Goal: Task Accomplishment & Management: Use online tool/utility

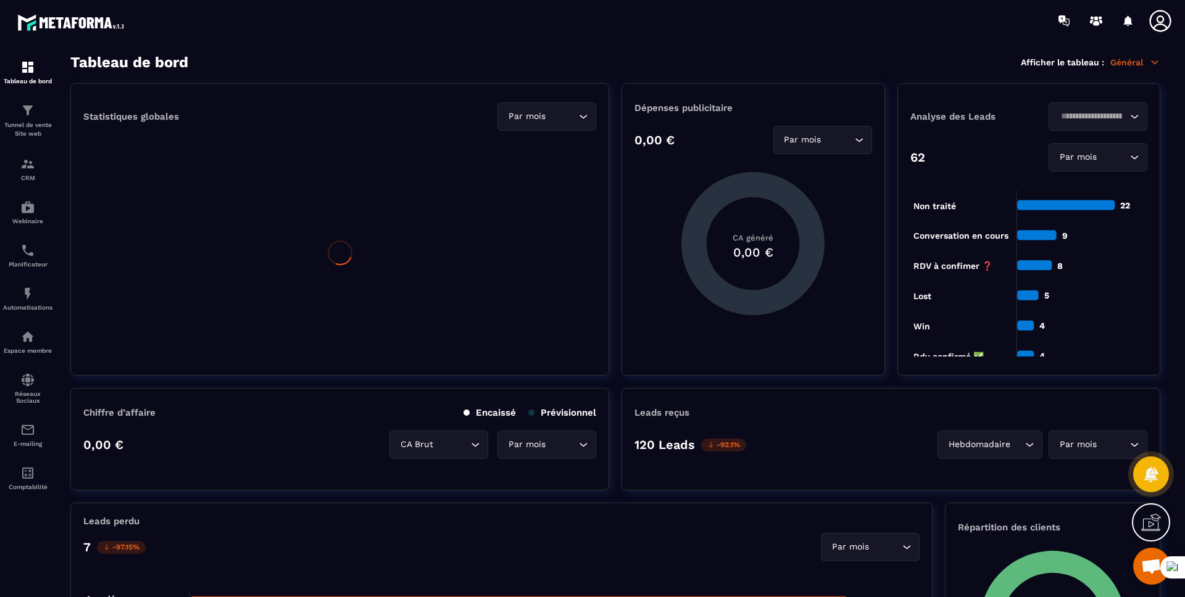
click at [1151, 22] on icon at bounding box center [1160, 21] width 25 height 25
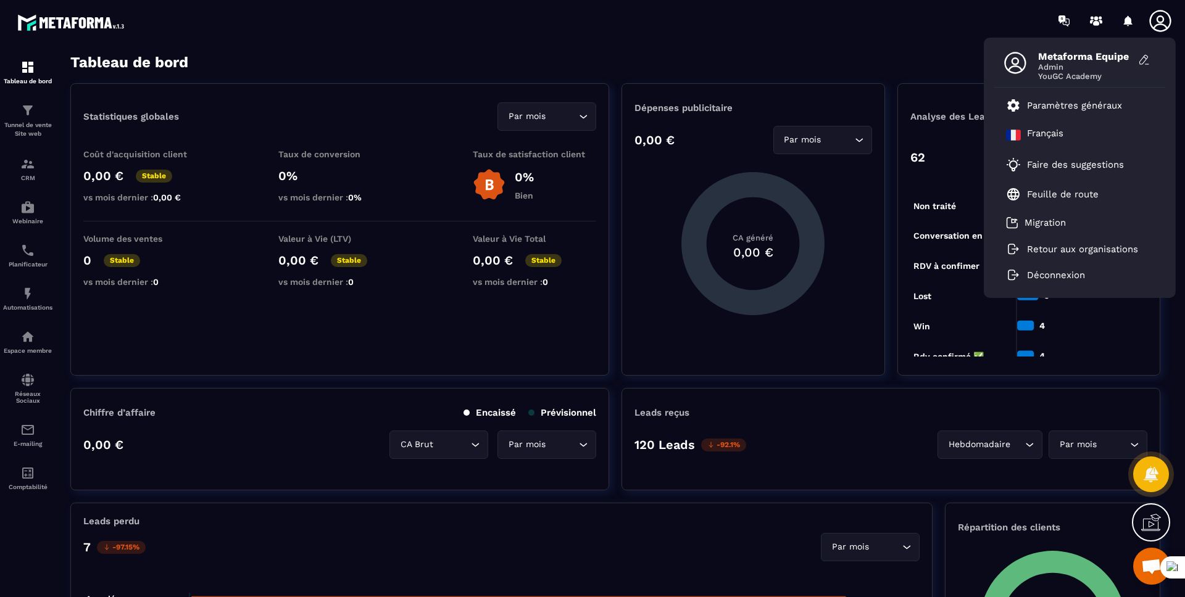
click at [1151, 22] on icon at bounding box center [1160, 21] width 25 height 25
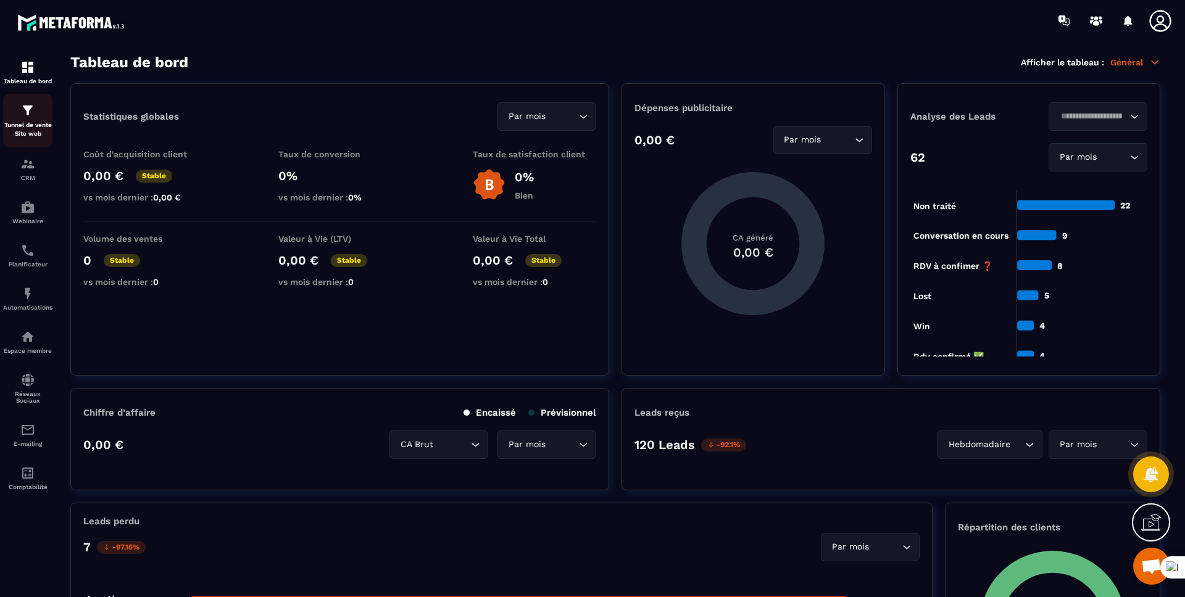
click at [35, 126] on p "Tunnel de vente Site web" at bounding box center [27, 129] width 49 height 17
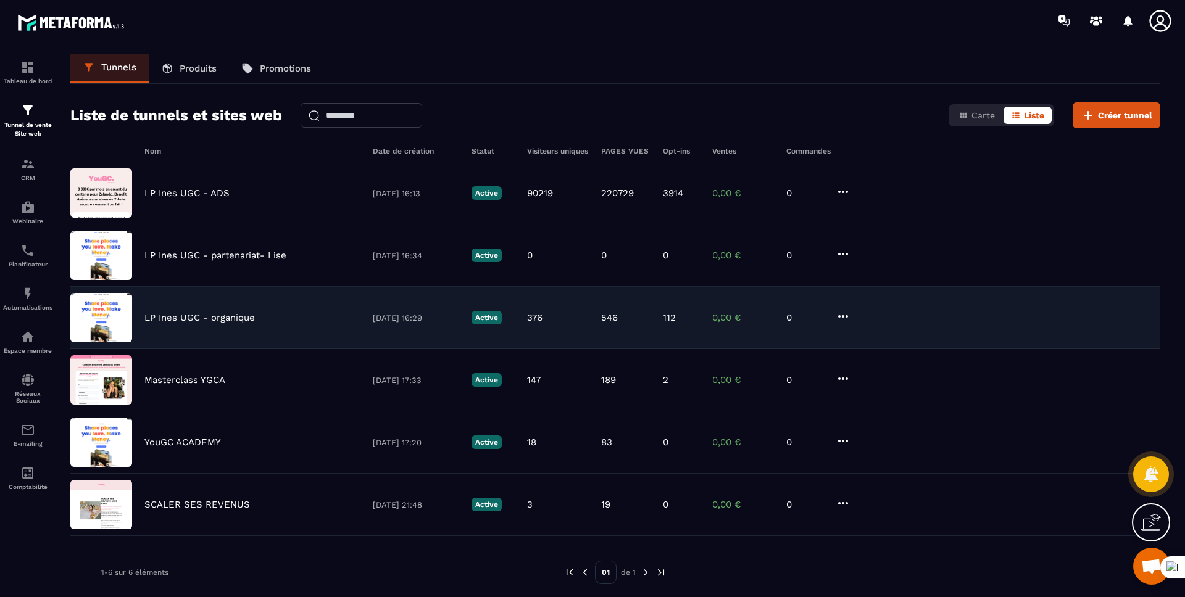
click at [209, 313] on p "LP Ines UGC - organique" at bounding box center [199, 317] width 110 height 11
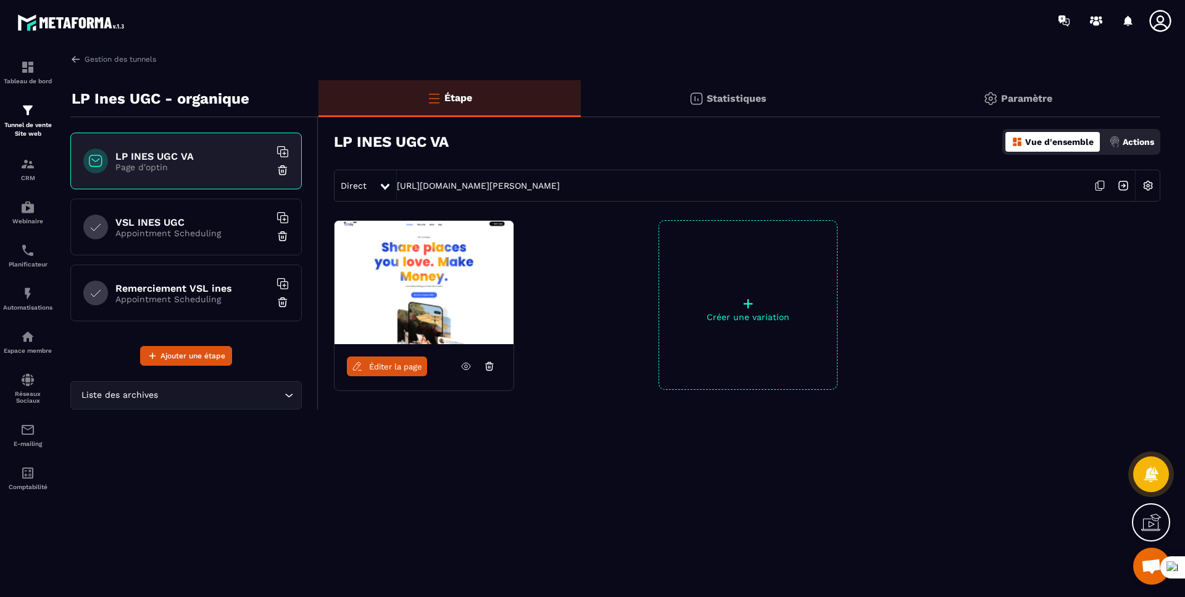
click at [378, 369] on span "Éditer la page" at bounding box center [395, 366] width 53 height 9
